Goal: Obtain resource: Download file/media

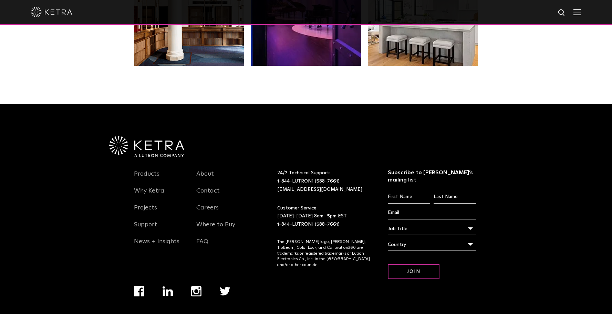
scroll to position [1449, 0]
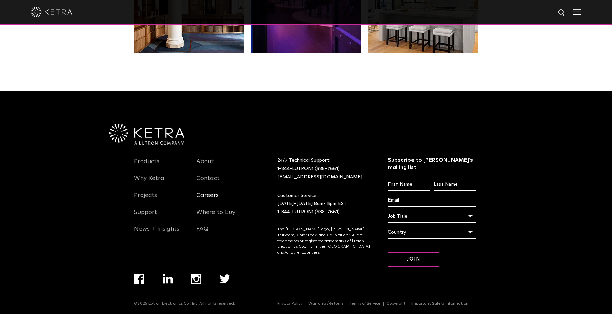
click at [204, 196] on link "Careers" at bounding box center [207, 199] width 22 height 16
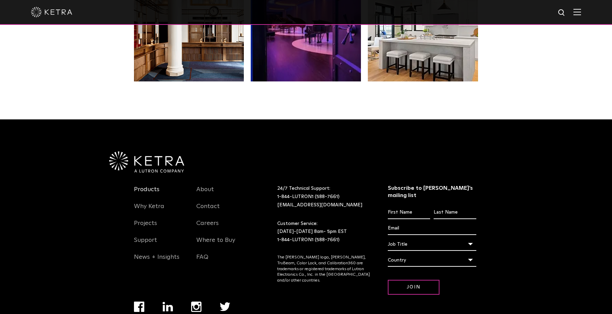
click at [148, 188] on link "Products" at bounding box center [146, 193] width 25 height 16
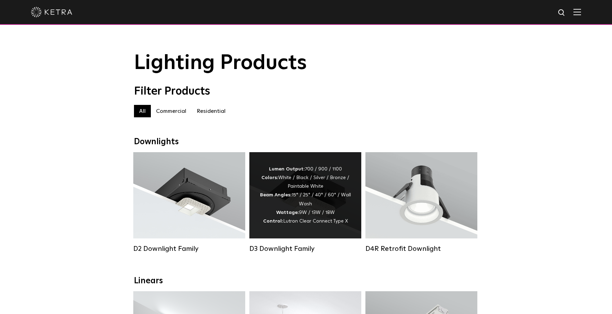
click at [288, 190] on div "Lumen Output: 700 / 900 / 1100 Colors: White / Black / Silver / Bronze / Painta…" at bounding box center [305, 195] width 91 height 61
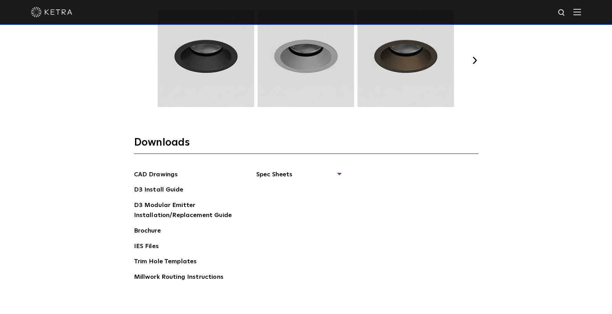
scroll to position [1034, 0]
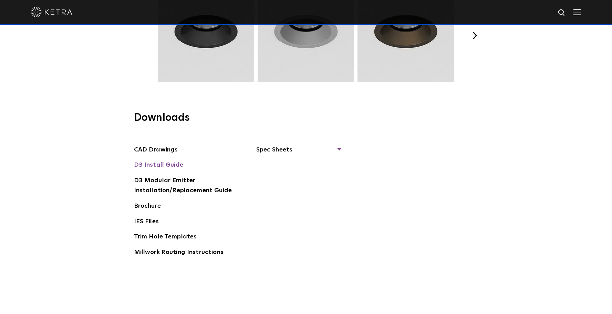
click at [150, 166] on link "D3 Install Guide" at bounding box center [158, 165] width 49 height 11
